Goal: Task Accomplishment & Management: Use online tool/utility

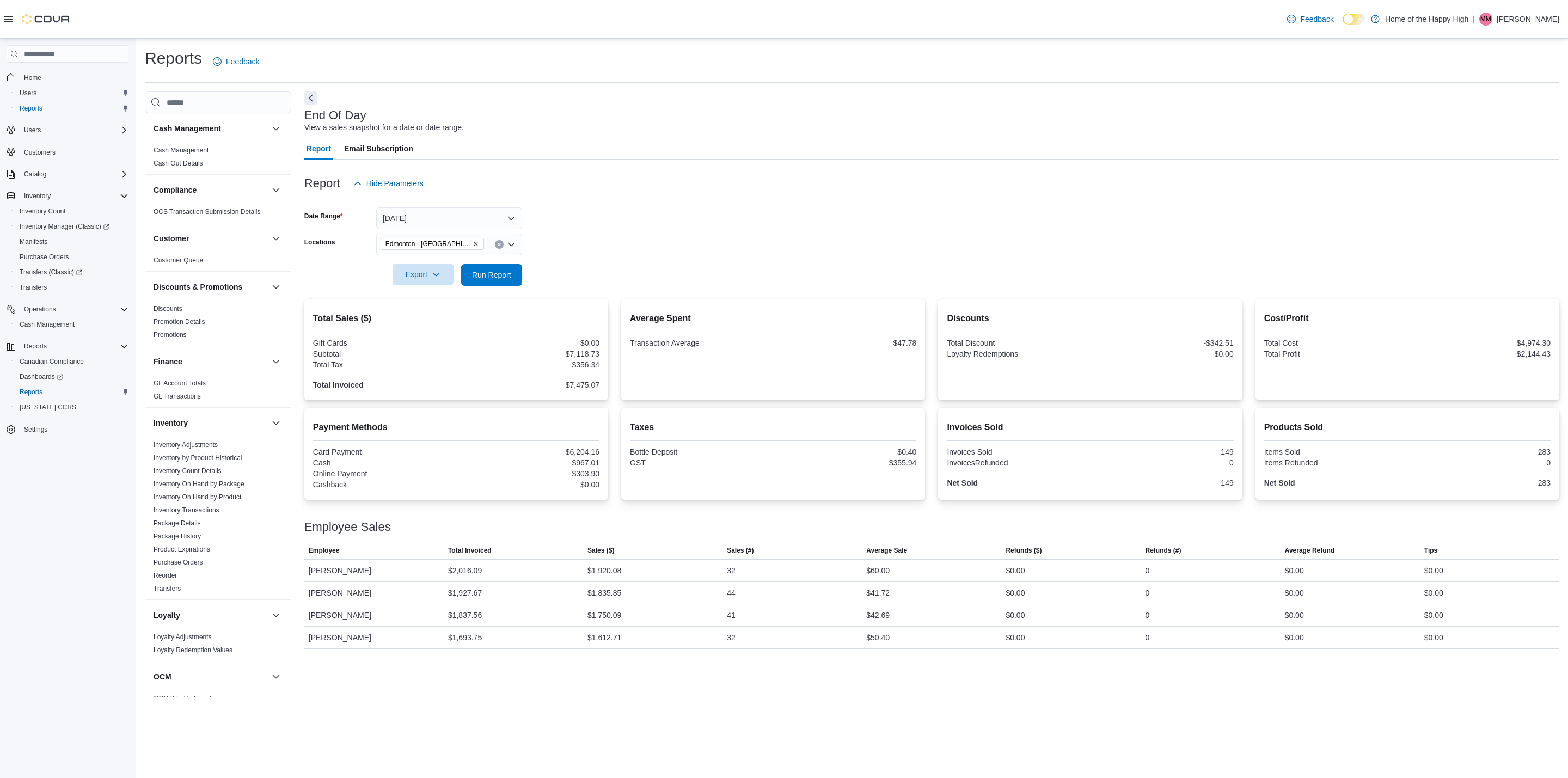
scroll to position [386, 0]
click at [494, 272] on span "Run Report" at bounding box center [491, 274] width 39 height 11
click at [428, 273] on span "Export" at bounding box center [423, 274] width 48 height 22
click at [430, 319] on span "Export to Pdf" at bounding box center [424, 318] width 49 height 9
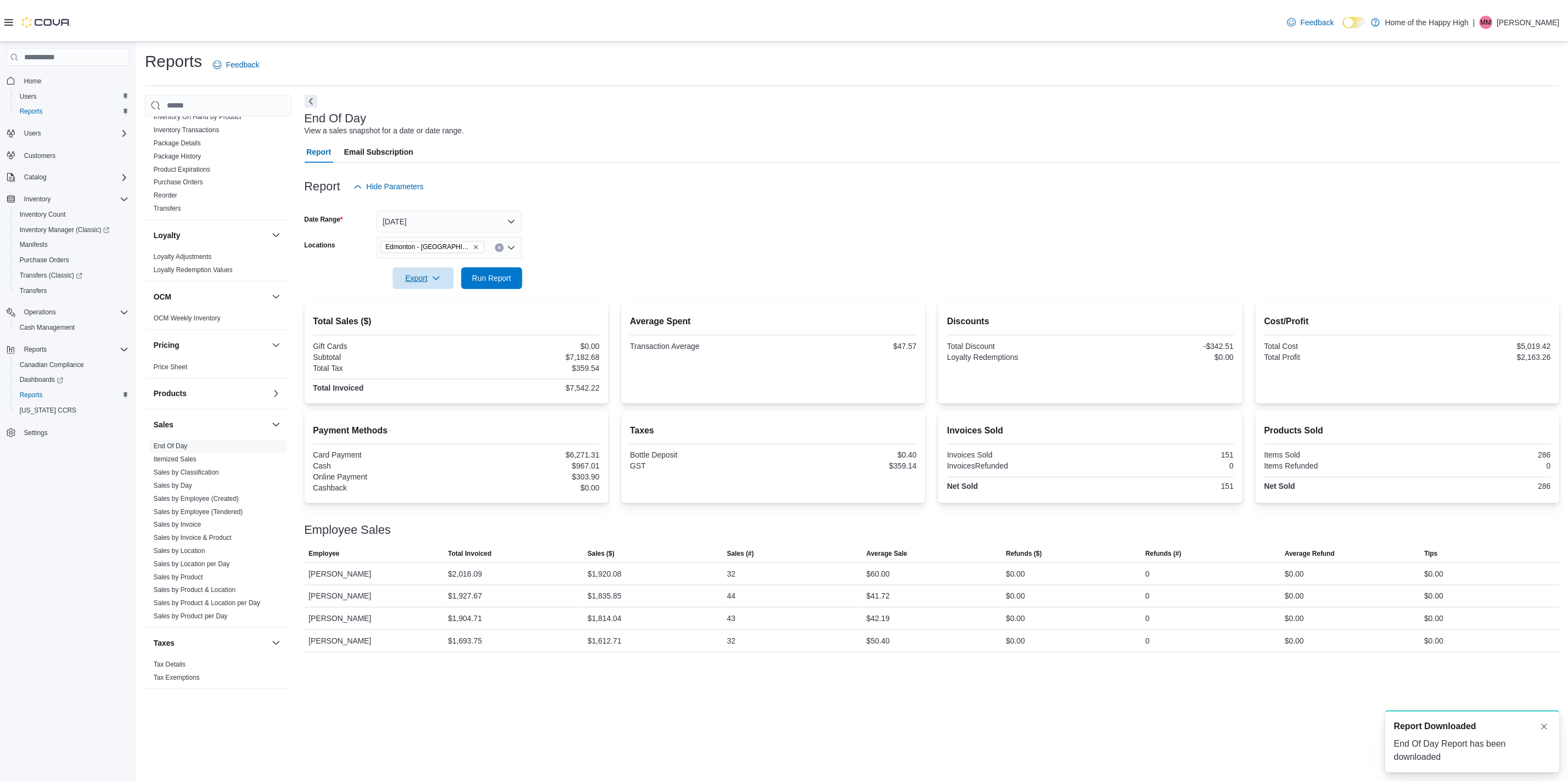
scroll to position [0, 0]
click at [183, 551] on link "Sales by Location" at bounding box center [180, 552] width 52 height 8
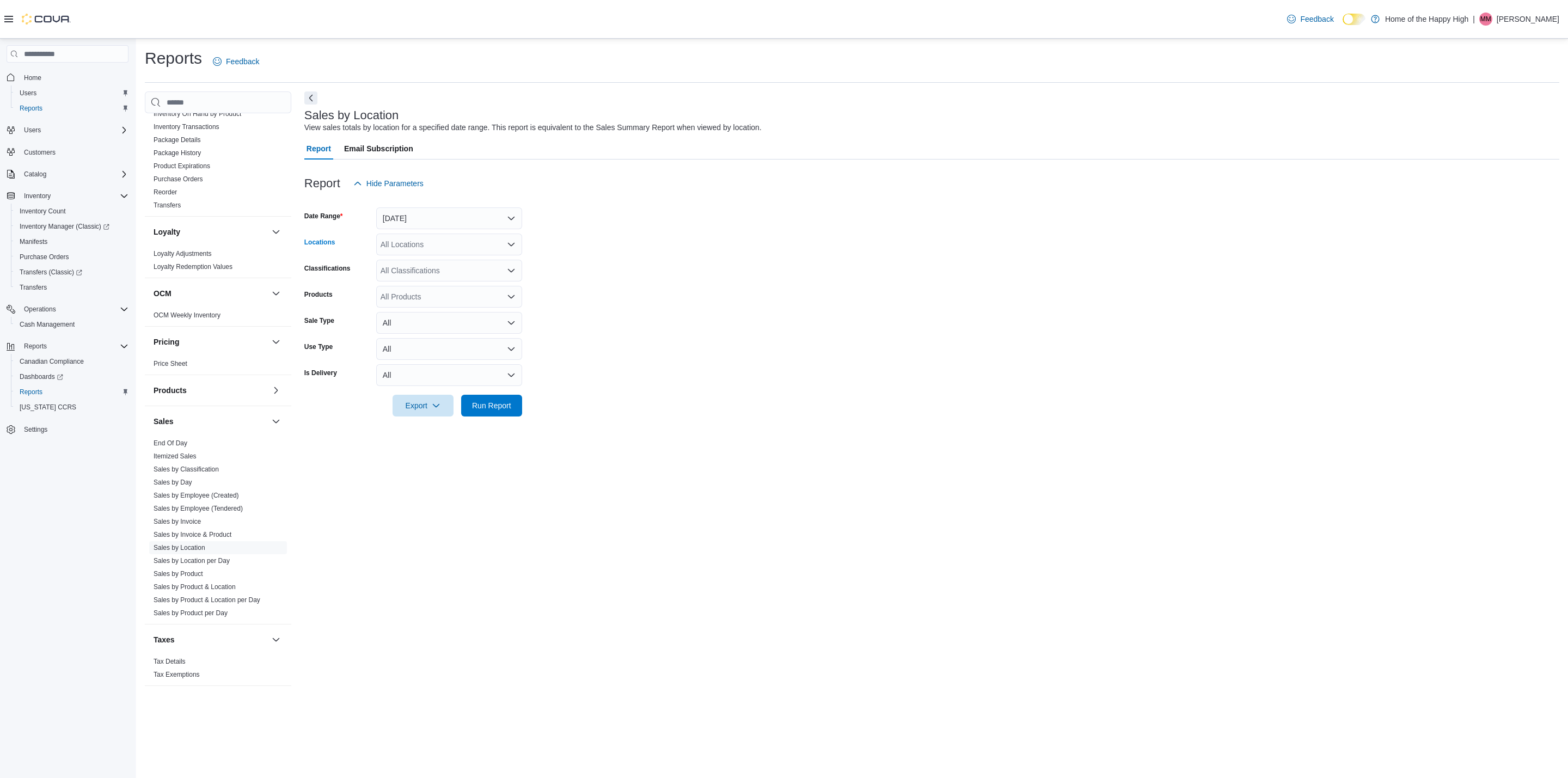
click at [435, 244] on div "All Locations" at bounding box center [448, 244] width 146 height 22
type input "****"
click at [457, 265] on span "Edmonton - [GEOGRAPHIC_DATA] - Fire & Flower" at bounding box center [507, 263] width 173 height 11
drag, startPoint x: 420, startPoint y: 209, endPoint x: 417, endPoint y: 226, distance: 17.3
click at [420, 210] on button "[DATE]" at bounding box center [448, 218] width 146 height 22
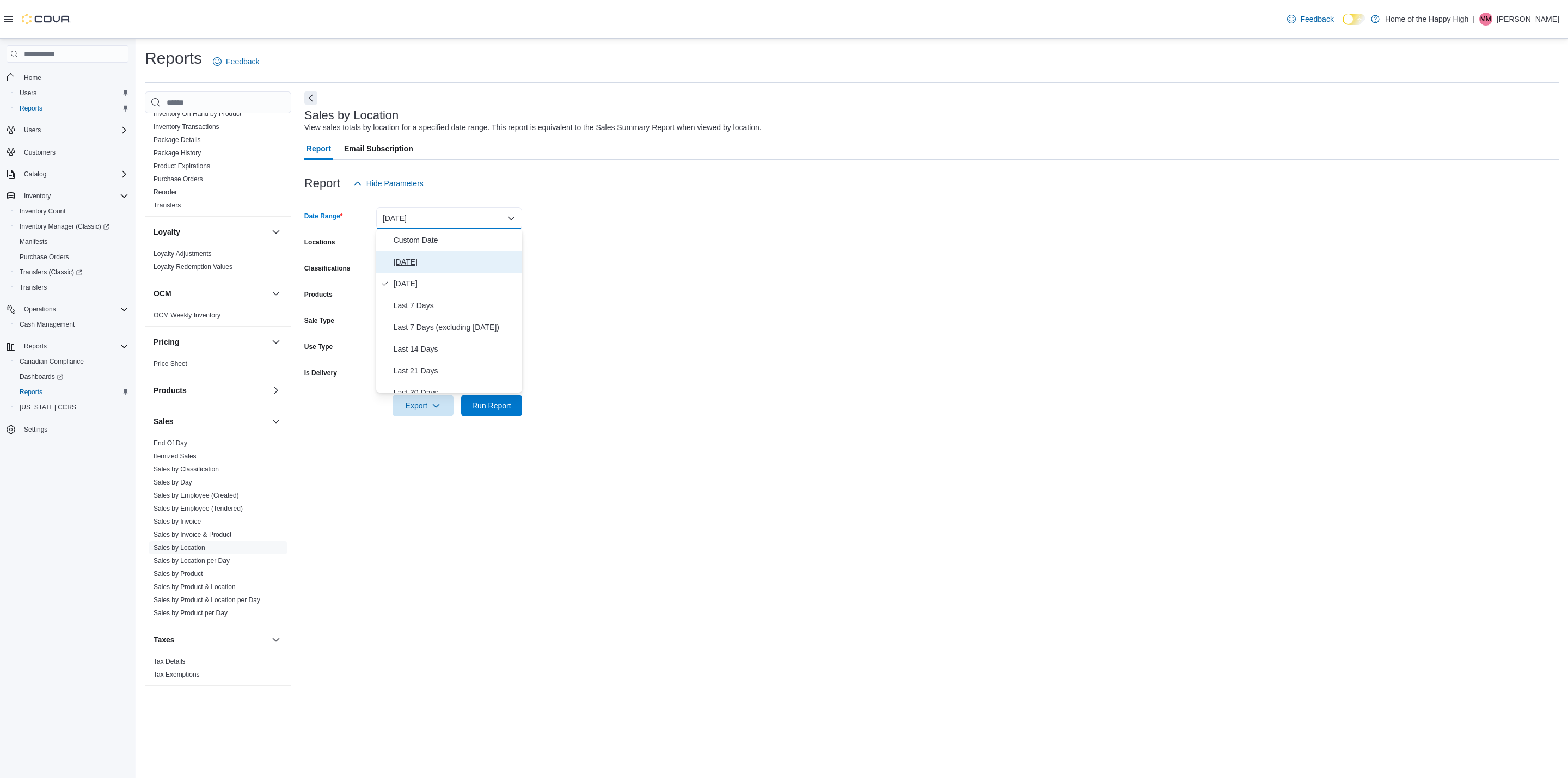
drag, startPoint x: 407, startPoint y: 260, endPoint x: 636, endPoint y: 266, distance: 229.1
click at [408, 259] on span "[DATE]" at bounding box center [455, 261] width 124 height 13
drag, startPoint x: 640, startPoint y: 266, endPoint x: 531, endPoint y: 369, distance: 150.0
click at [624, 276] on form "Date Range [DATE] Locations [GEOGRAPHIC_DATA] - [GEOGRAPHIC_DATA] - Fire & Flow…" at bounding box center [932, 305] width 1255 height 222
click at [513, 405] on span "Run Report" at bounding box center [491, 404] width 48 height 22
